Goal: Task Accomplishment & Management: Use online tool/utility

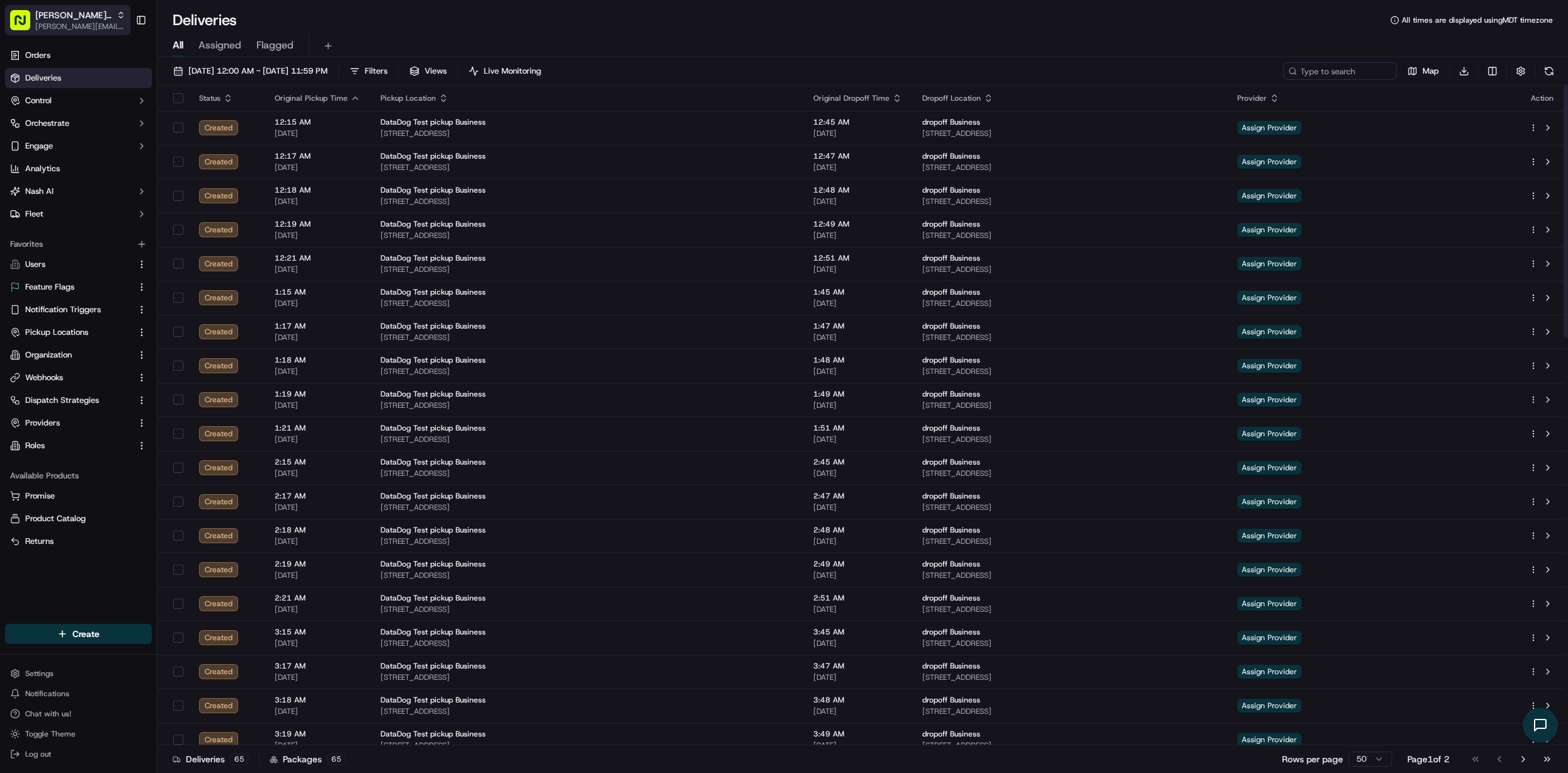
click at [91, 34] on button "[PERSON_NAME] Org [PERSON_NAME][EMAIL_ADDRESS][DOMAIN_NAME]" at bounding box center [68, 20] width 125 height 30
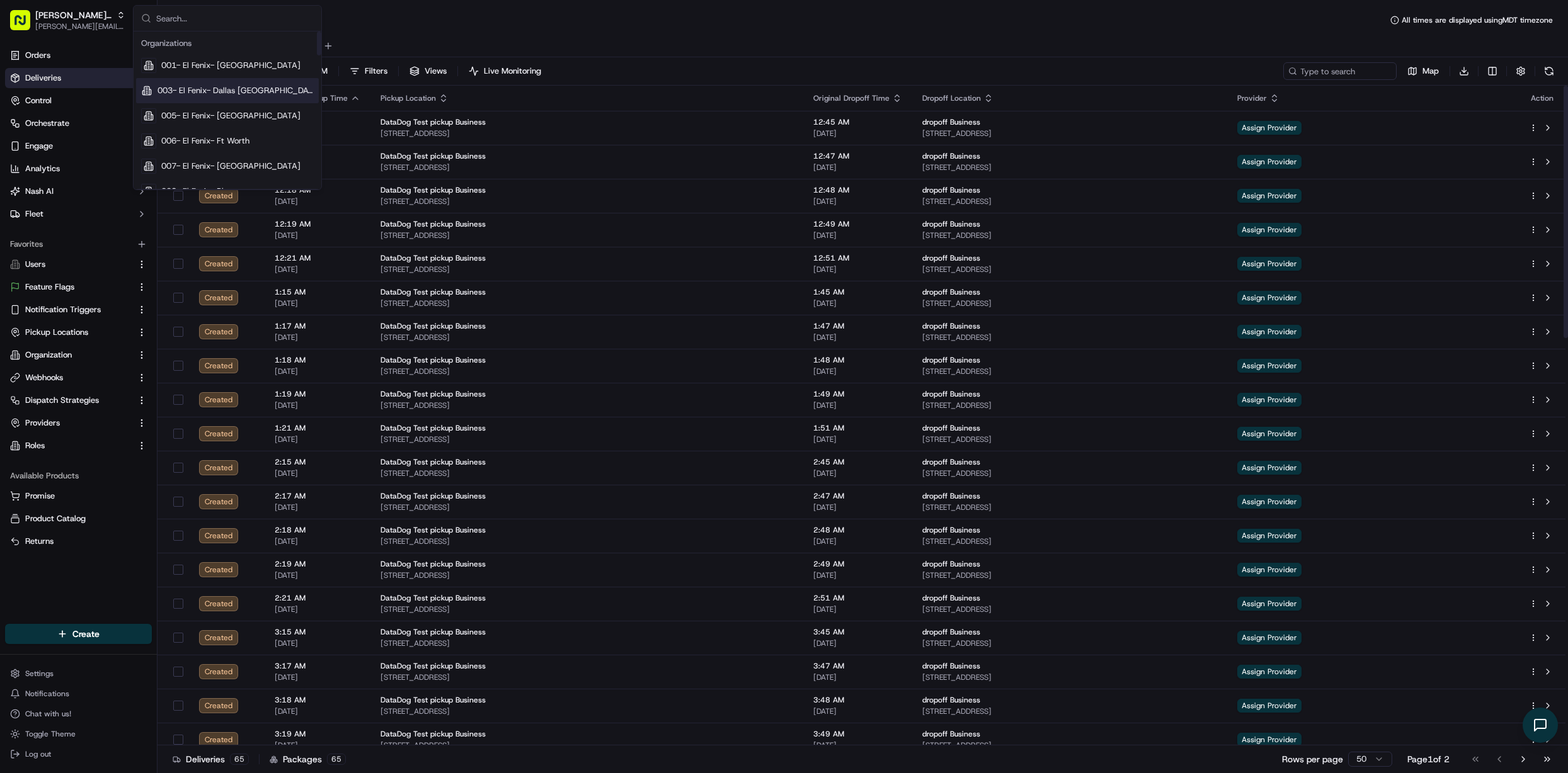
click at [658, 49] on div "All Assigned Flagged" at bounding box center [862, 47] width 1411 height 22
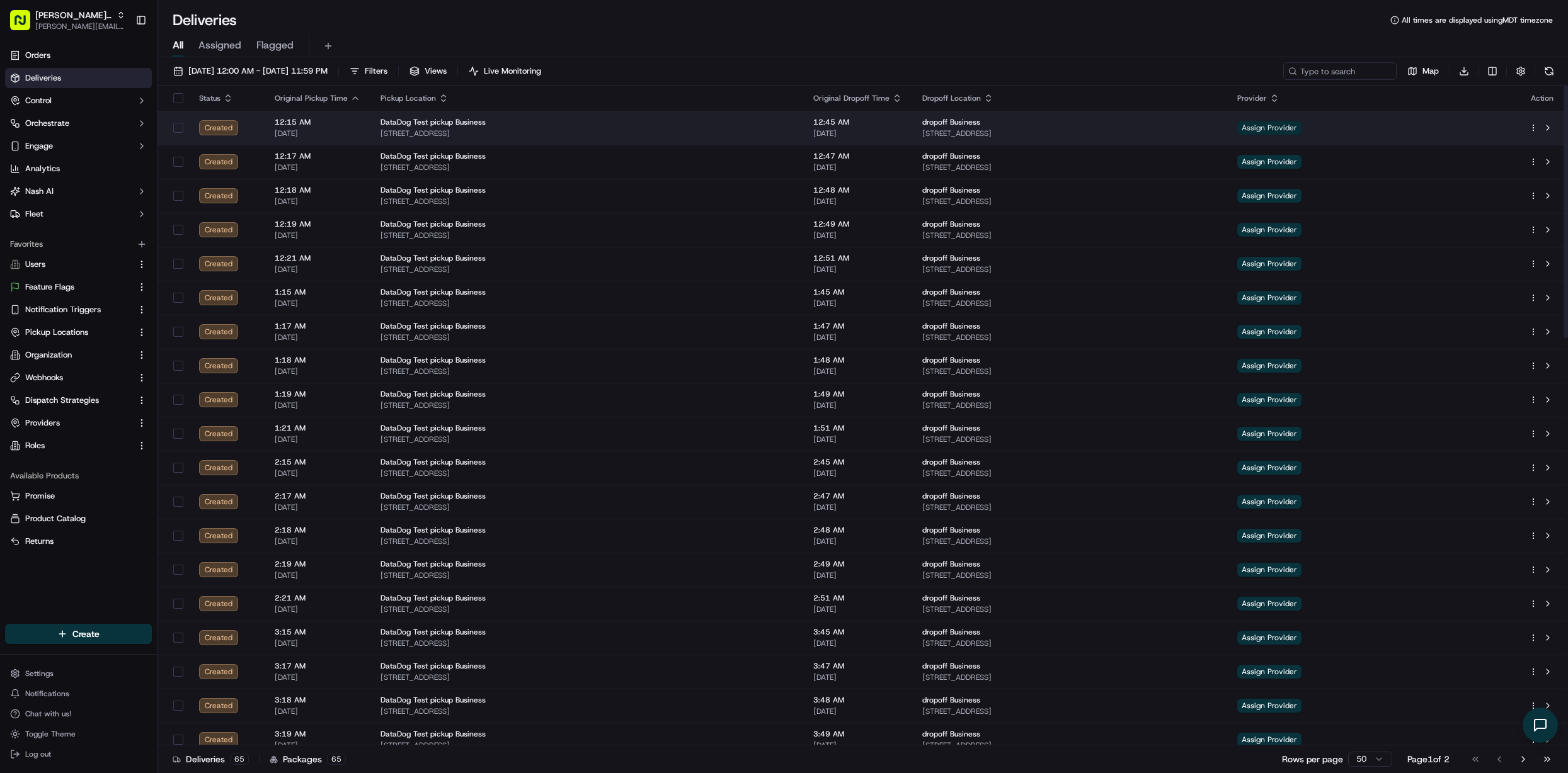
click at [1301, 122] on span "Assign Provider" at bounding box center [1269, 127] width 64 height 14
